Goal: Navigation & Orientation: Find specific page/section

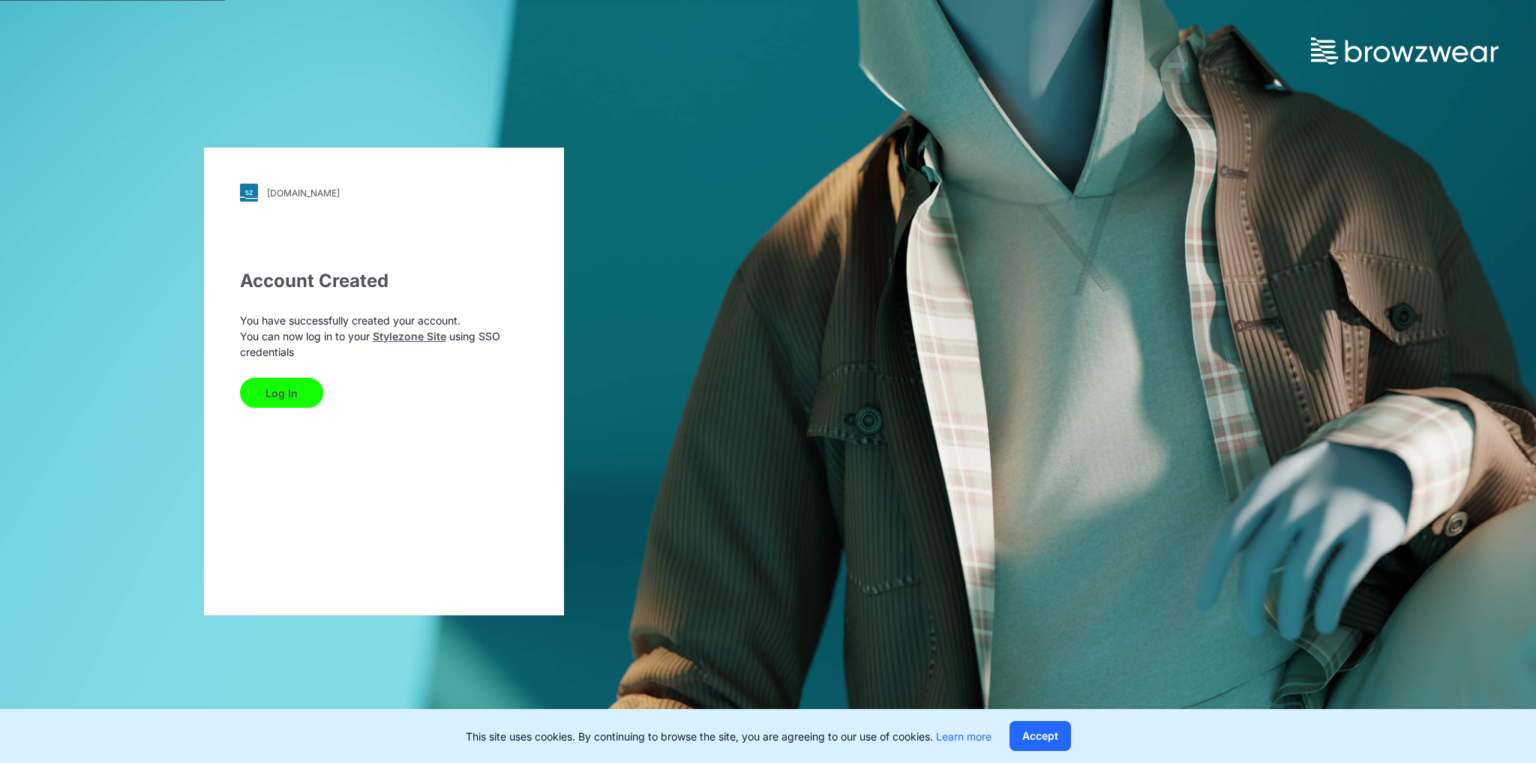
click at [269, 394] on button "Log In" at bounding box center [281, 393] width 83 height 30
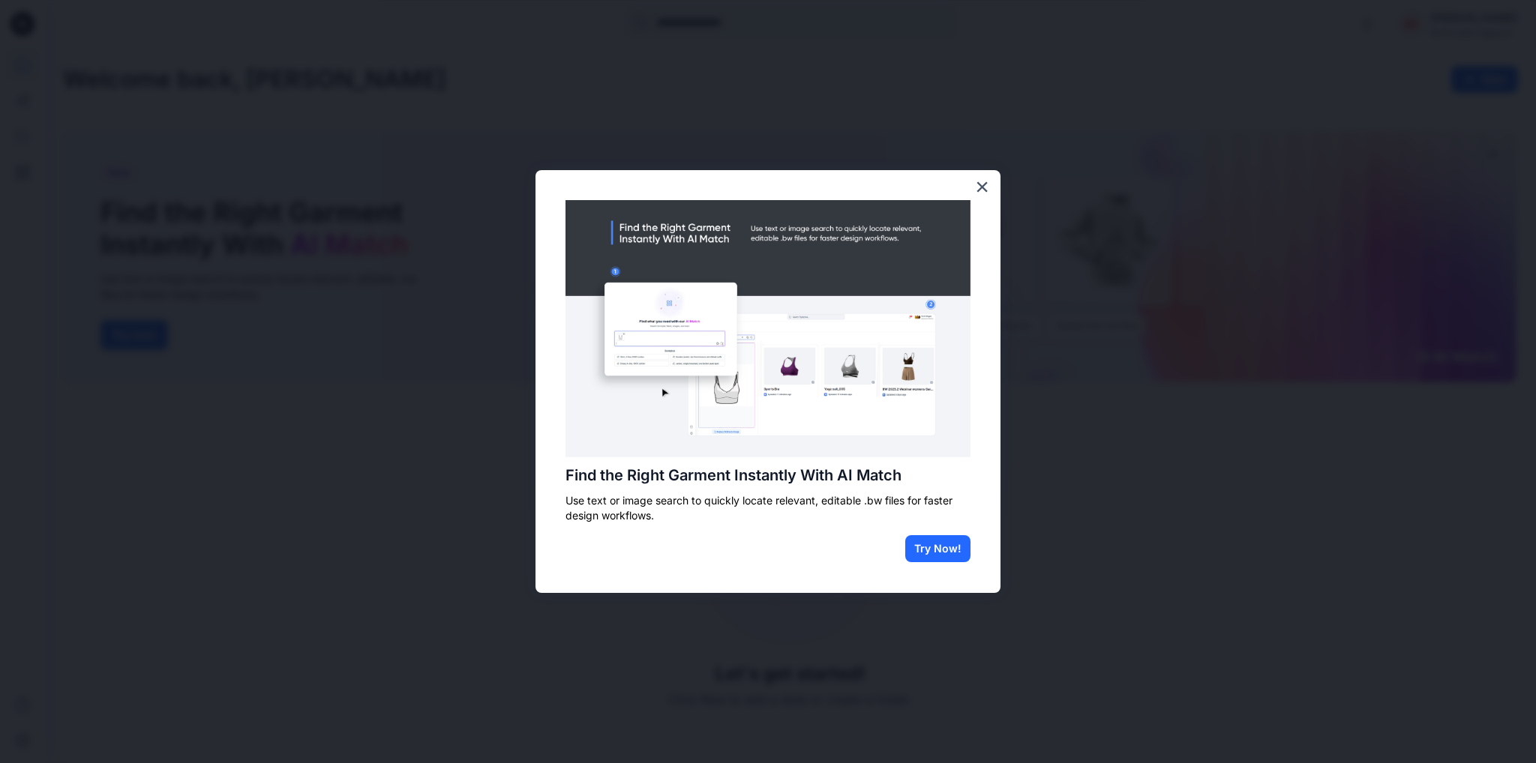
click at [996, 179] on div "Find the Right Garment Instantly With AI Match Use text or image search to quic…" at bounding box center [767, 381] width 465 height 423
click at [988, 181] on button "×" at bounding box center [982, 187] width 14 height 24
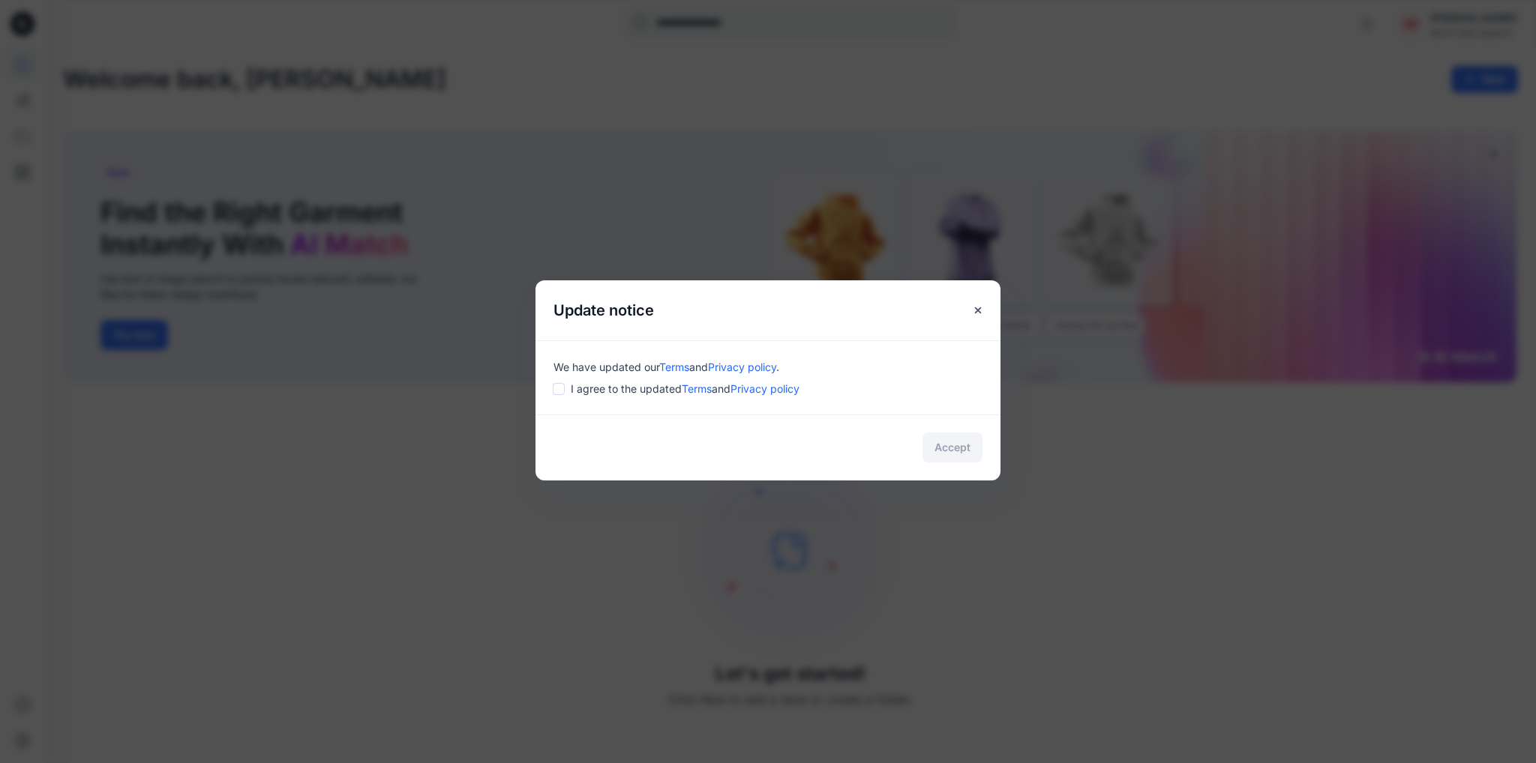
click at [571, 394] on span "I agree to the updated Terms and Privacy policy" at bounding box center [685, 389] width 229 height 16
click at [946, 448] on button "Accept" at bounding box center [952, 448] width 60 height 30
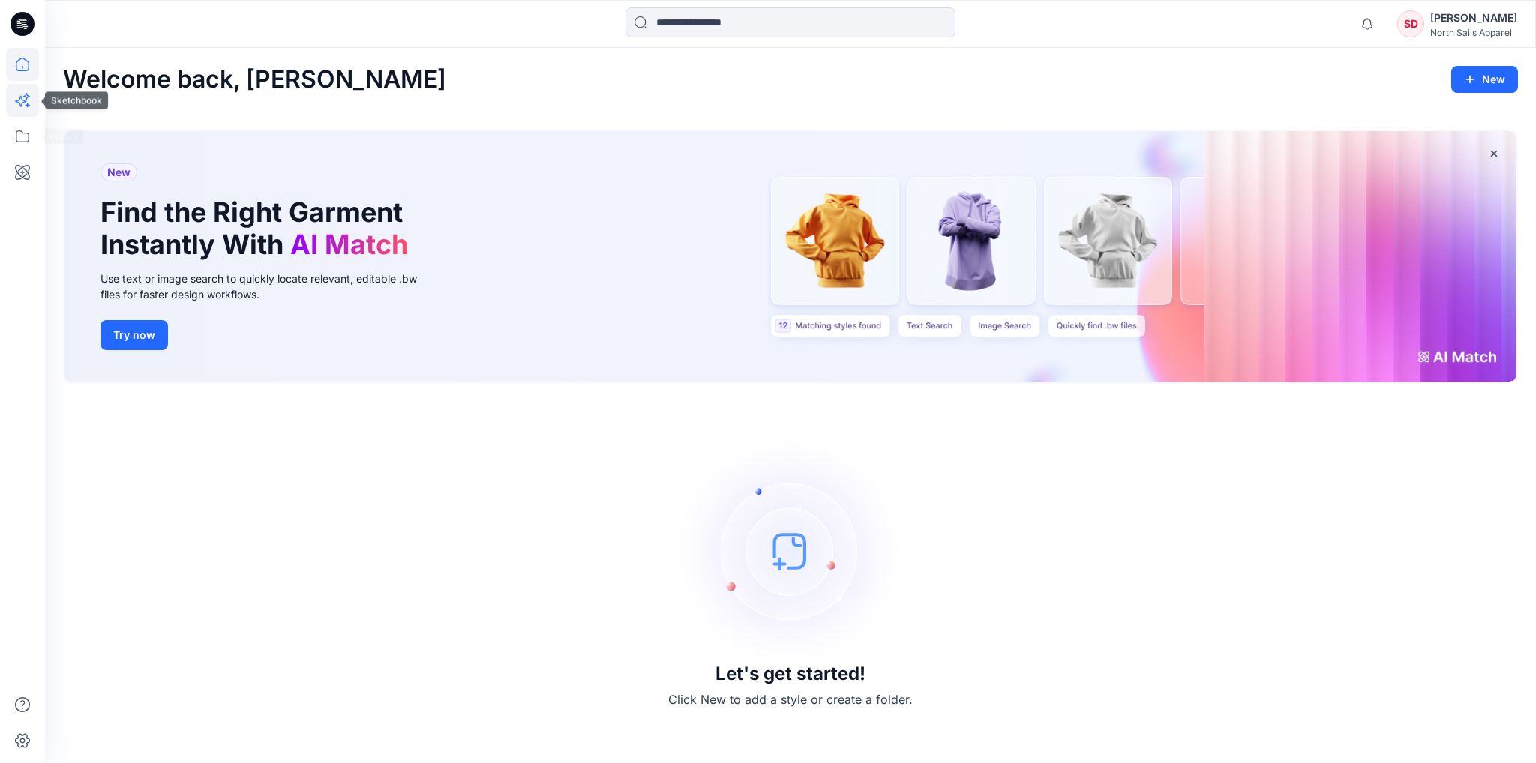
click at [28, 97] on icon at bounding box center [26, 96] width 7 height 7
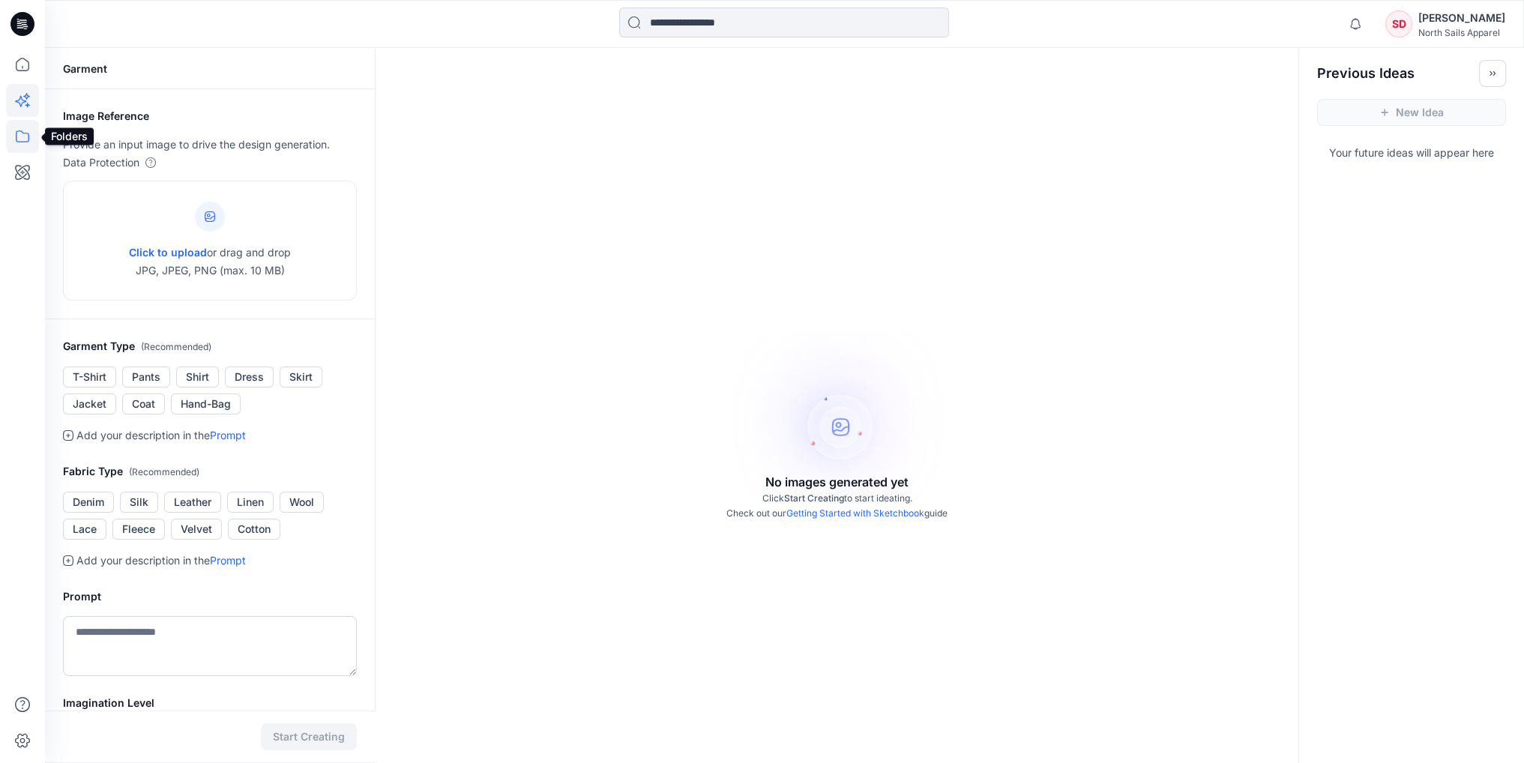
click at [15, 145] on icon at bounding box center [22, 136] width 33 height 33
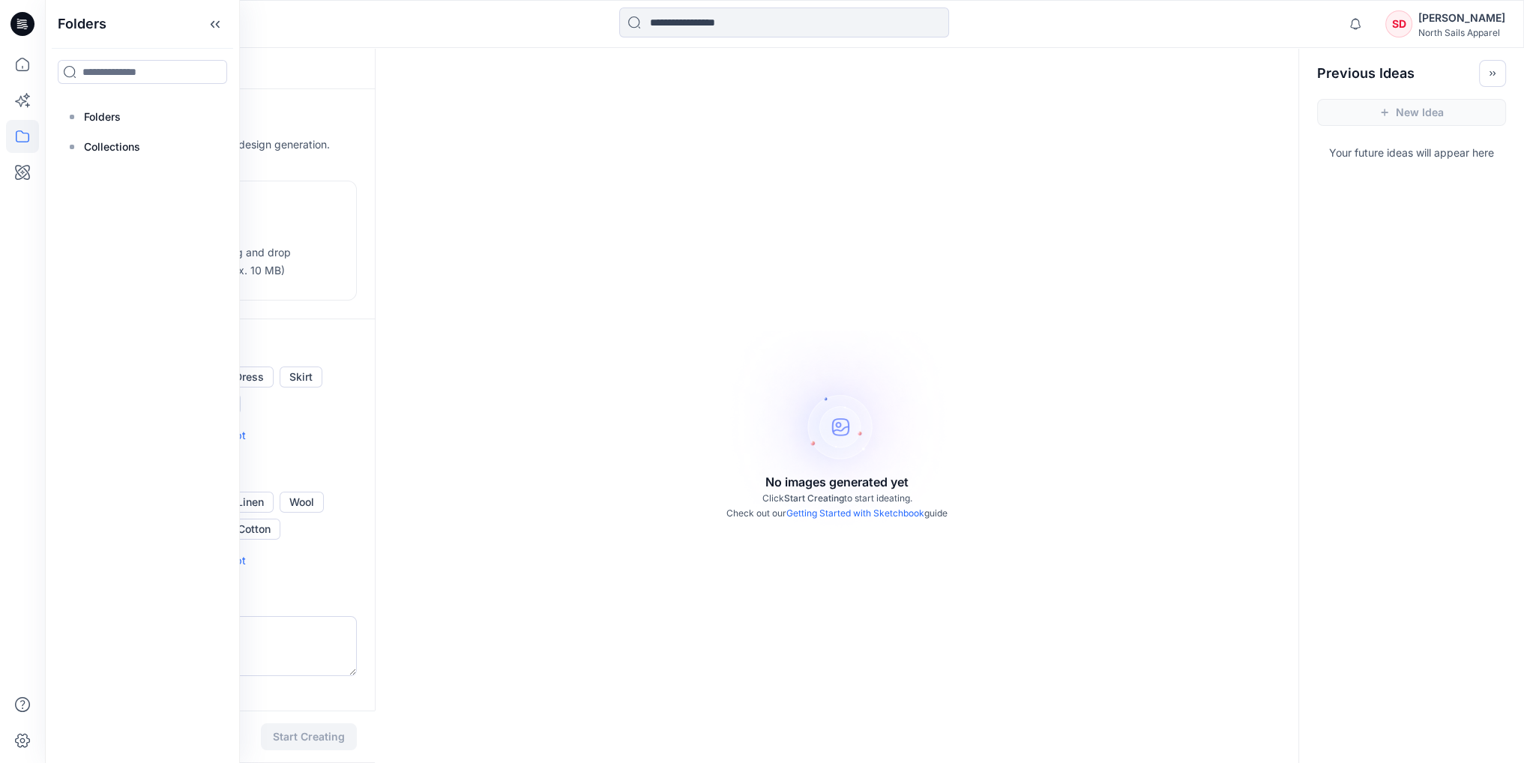
click at [33, 35] on icon at bounding box center [22, 24] width 24 height 48
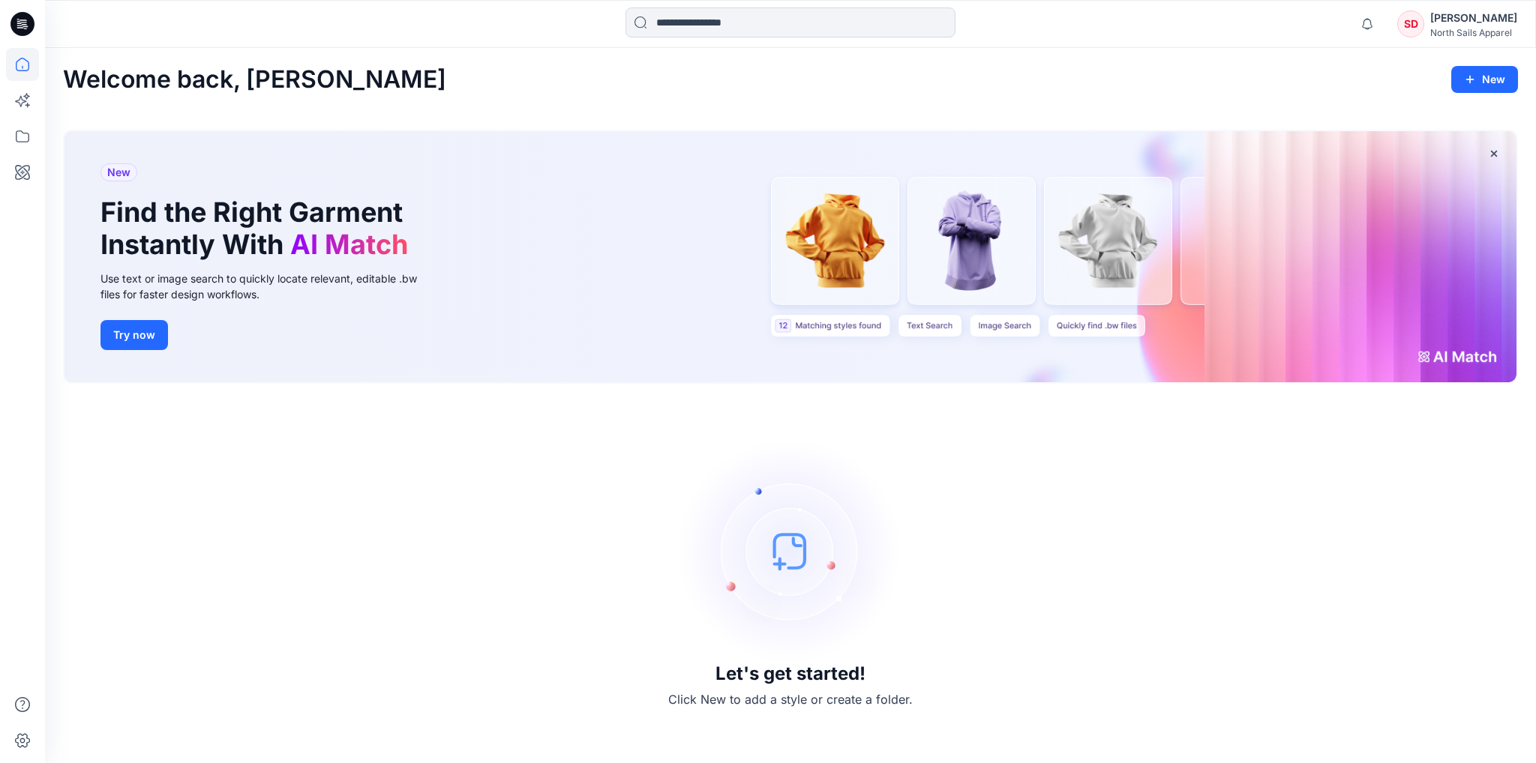
click at [24, 19] on icon at bounding box center [22, 19] width 7 height 1
